Goal: Task Accomplishment & Management: Manage account settings

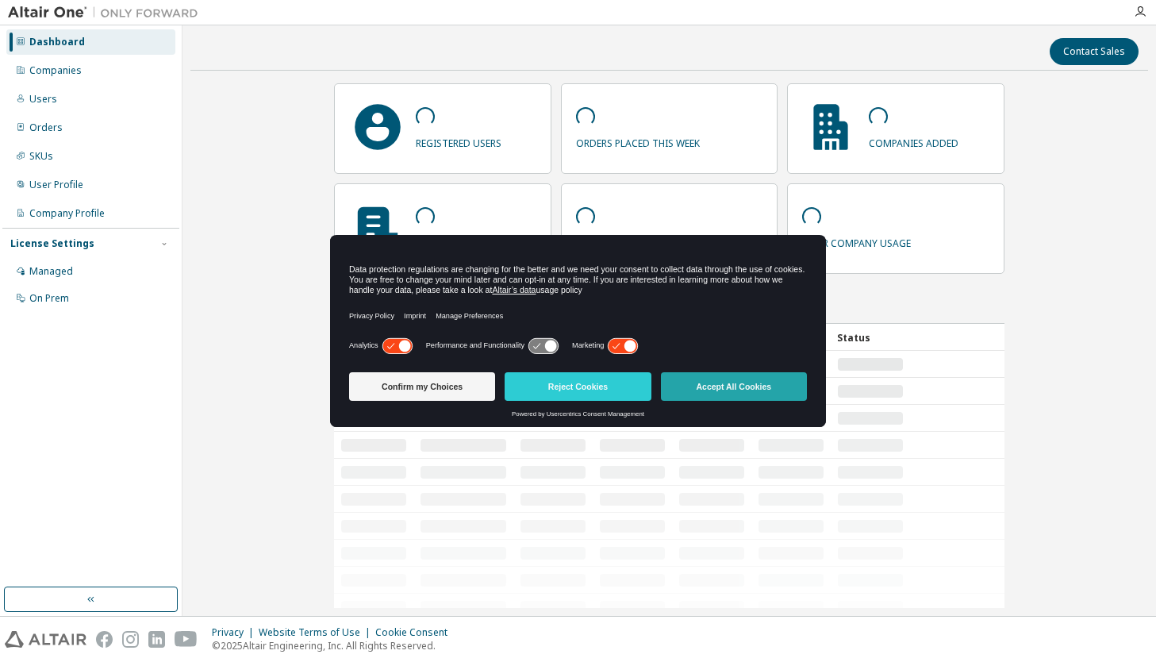
click at [787, 384] on button "Accept All Cookies" at bounding box center [734, 386] width 146 height 29
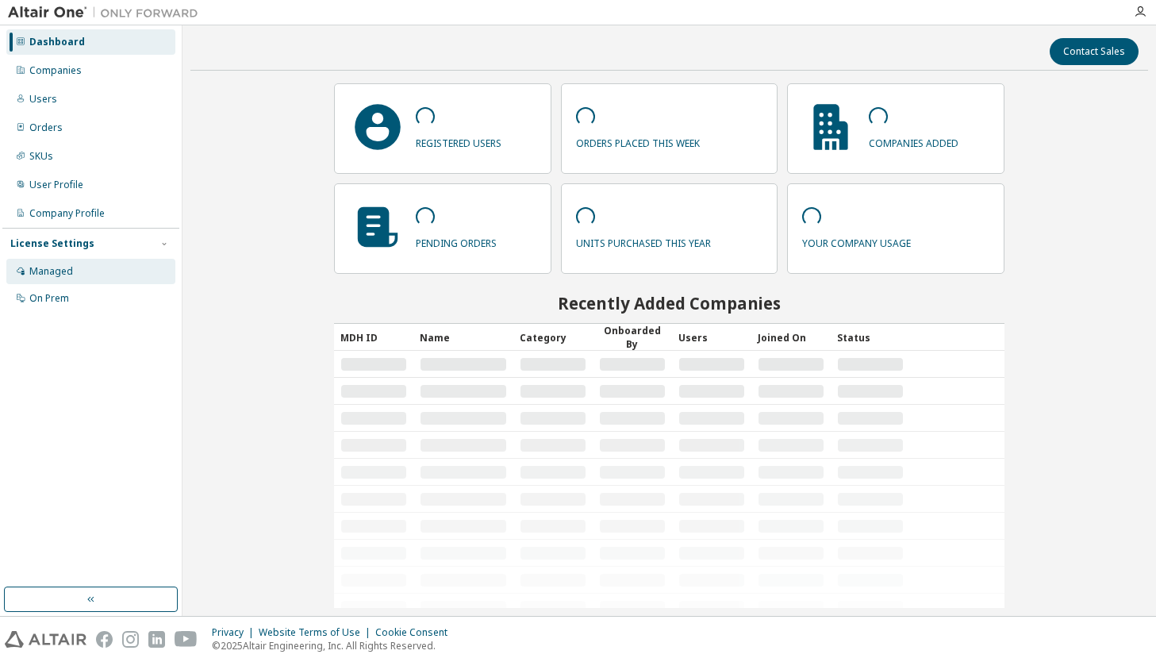
click at [56, 269] on div "Managed" at bounding box center [51, 271] width 44 height 13
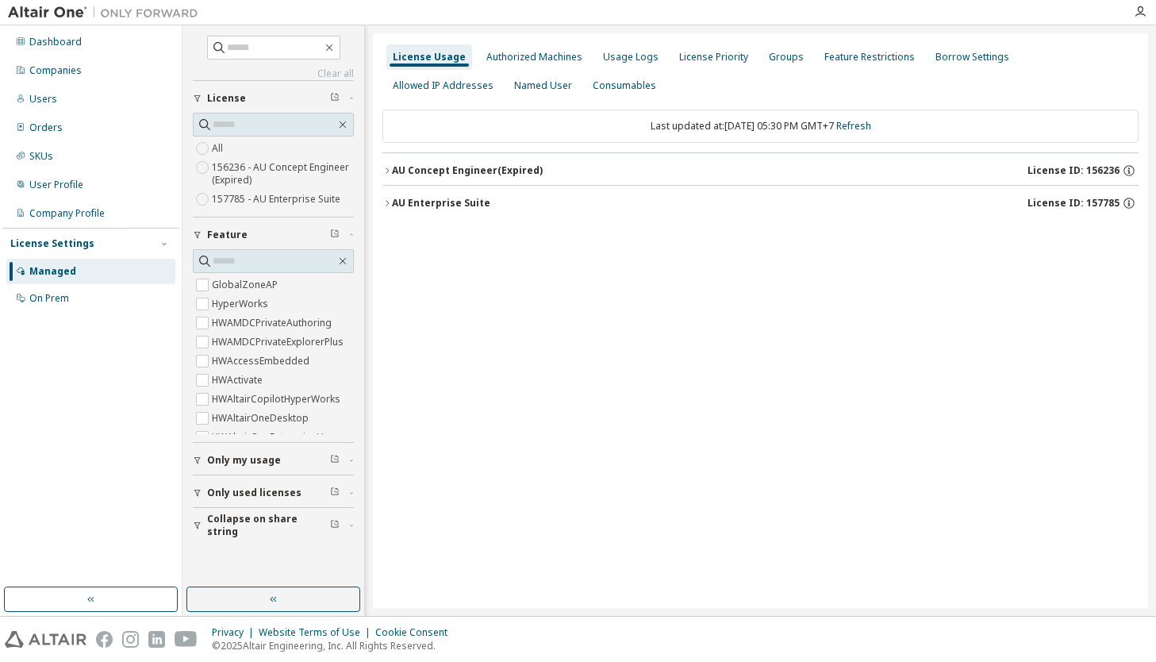
click at [461, 209] on div "AU Enterprise Suite License ID: 157785" at bounding box center [765, 203] width 747 height 14
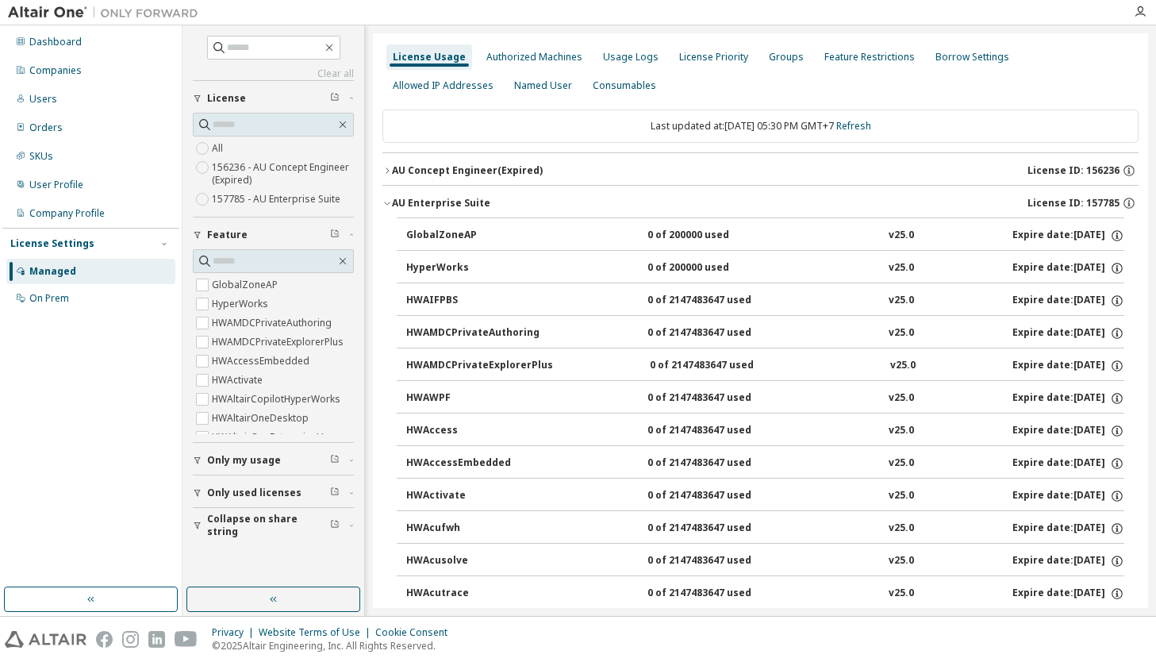
click at [450, 206] on div "AU Enterprise Suite" at bounding box center [441, 203] width 98 height 13
